Goal: Task Accomplishment & Management: Manage account settings

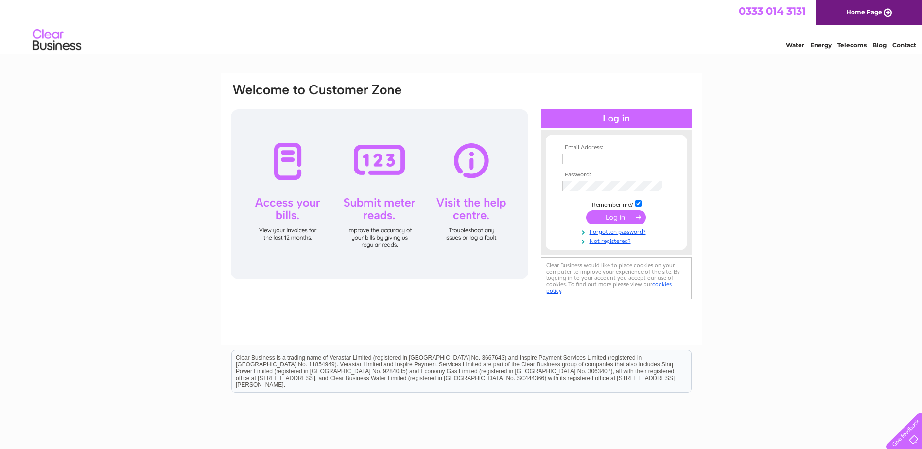
type input "accounts@jktyres.co.uk"
click at [623, 215] on input "submit" at bounding box center [616, 217] width 60 height 14
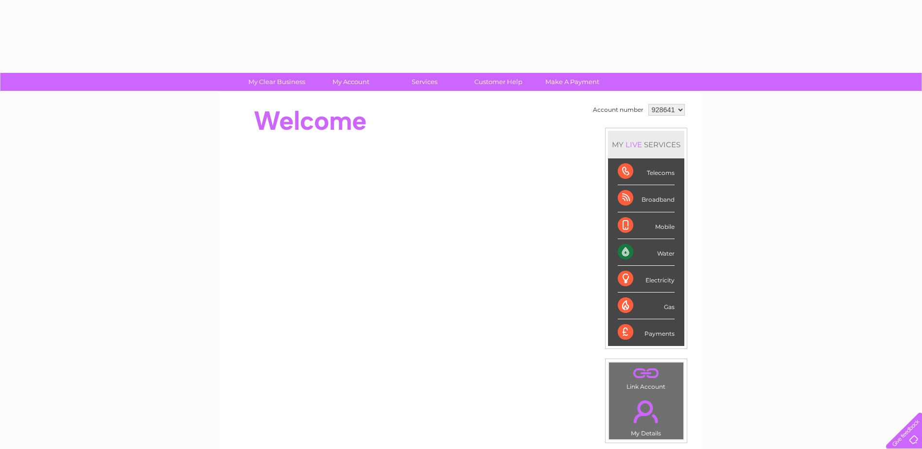
click at [621, 213] on div "Mobile" at bounding box center [646, 225] width 57 height 27
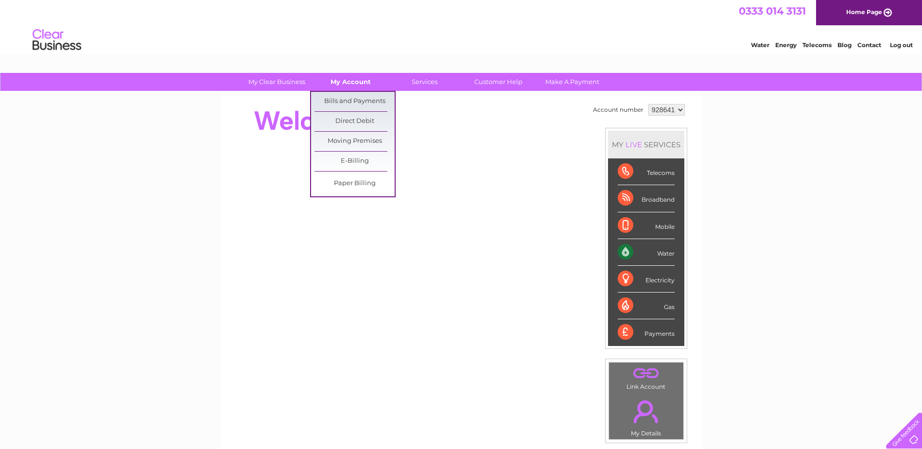
click at [358, 84] on link "My Account" at bounding box center [351, 82] width 80 height 18
click at [360, 99] on link "Bills and Payments" at bounding box center [354, 101] width 80 height 19
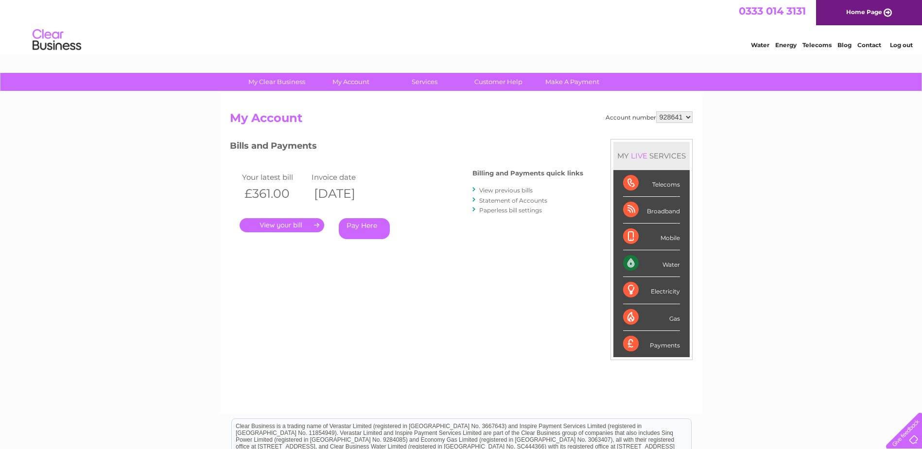
click at [689, 117] on select "928641 939055 964779" at bounding box center [674, 117] width 36 height 12
select select "939055"
click at [656, 111] on select "928641 939055 964779" at bounding box center [674, 117] width 36 height 12
click at [301, 226] on link "." at bounding box center [282, 225] width 85 height 14
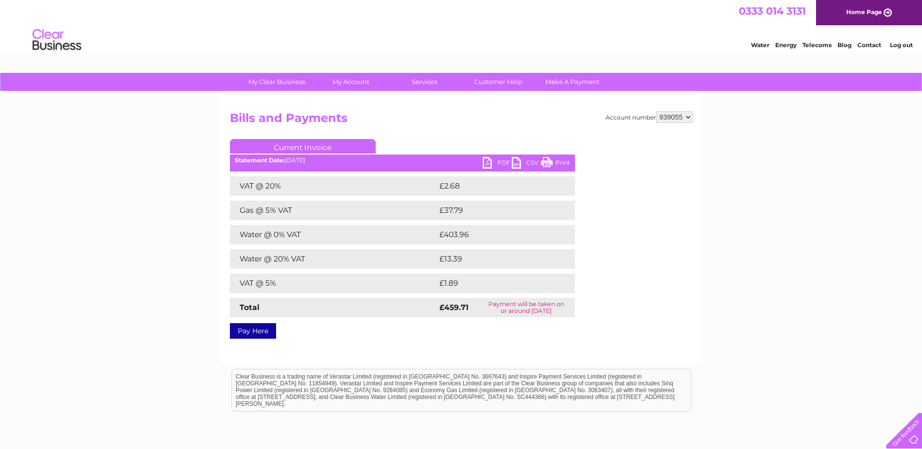
click at [484, 156] on ul "Current Invoice" at bounding box center [402, 148] width 345 height 18
click at [486, 163] on link "PDF" at bounding box center [497, 164] width 29 height 14
